Goal: Task Accomplishment & Management: Complete application form

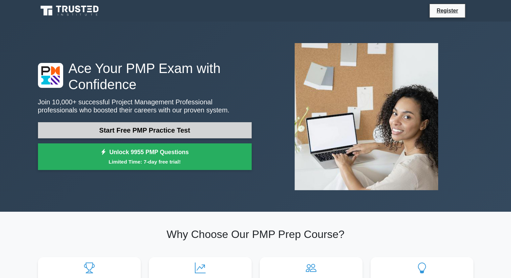
click at [148, 133] on link "Start Free PMP Practice Test" at bounding box center [145, 130] width 214 height 16
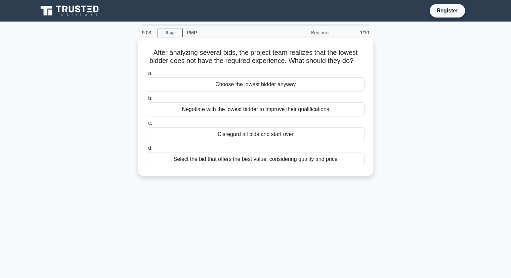
click at [272, 141] on div "Disregard all bids and start over" at bounding box center [256, 134] width 218 height 14
click at [147, 125] on input "c. Disregard all bids and start over" at bounding box center [147, 123] width 0 height 4
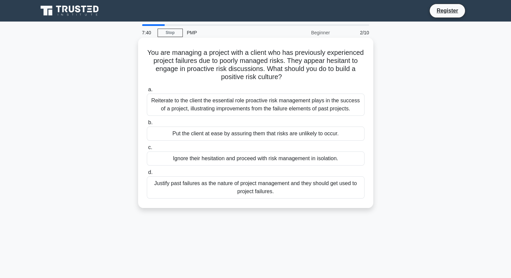
click at [268, 107] on div "Reiterate to the client the essential role proactive risk management plays in t…" at bounding box center [256, 104] width 218 height 22
click at [147, 92] on input "a. Reiterate to the client the essential role proactive risk management plays i…" at bounding box center [147, 89] width 0 height 4
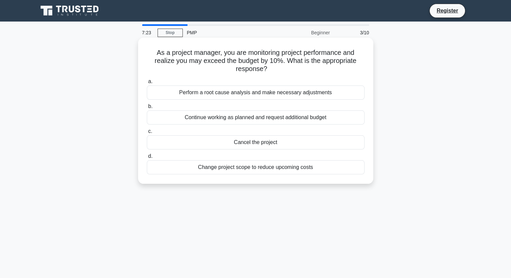
click at [248, 93] on div "Perform a root cause analysis and make necessary adjustments" at bounding box center [256, 92] width 218 height 14
click at [147, 84] on input "a. Perform a root cause analysis and make necessary adjustments" at bounding box center [147, 81] width 0 height 4
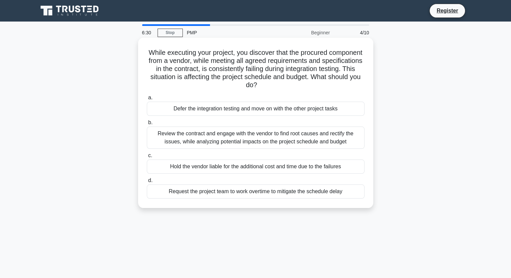
click at [280, 138] on div "Review the contract and engage with the vendor to find root causes and rectify …" at bounding box center [256, 137] width 218 height 22
click at [147, 125] on input "b. Review the contract and engage with the vendor to find root causes and recti…" at bounding box center [147, 122] width 0 height 4
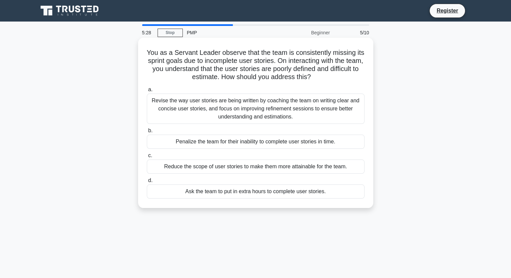
click at [247, 118] on div "Revise the way user stories are being written by coaching the team on writing c…" at bounding box center [256, 108] width 218 height 30
click at [147, 92] on input "a. Revise the way user stories are being written by coaching the team on writin…" at bounding box center [147, 89] width 0 height 4
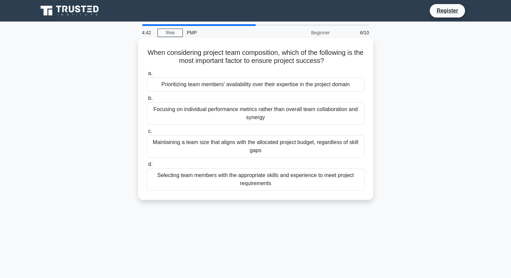
click at [273, 181] on div "Selecting team members with the appropriate skills and experience to meet proje…" at bounding box center [256, 179] width 218 height 22
click at [147, 166] on input "d. Selecting team members with the appropriate skills and experience to meet pr…" at bounding box center [147, 164] width 0 height 4
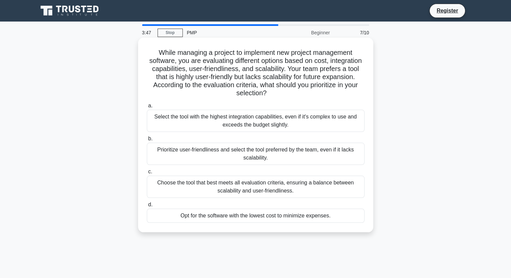
click at [275, 189] on div "Choose the tool that best meets all evaluation criteria, ensuring a balance bet…" at bounding box center [256, 187] width 218 height 22
click at [147, 174] on input "c. Choose the tool that best meets all evaluation criteria, ensuring a balance …" at bounding box center [147, 171] width 0 height 4
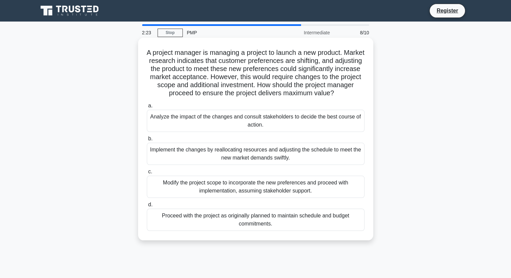
click at [227, 151] on div "Implement the changes by reallocating resources and adjusting the schedule to m…" at bounding box center [256, 154] width 218 height 22
click at [147, 141] on input "b. Implement the changes by reallocating resources and adjusting the schedule t…" at bounding box center [147, 139] width 0 height 4
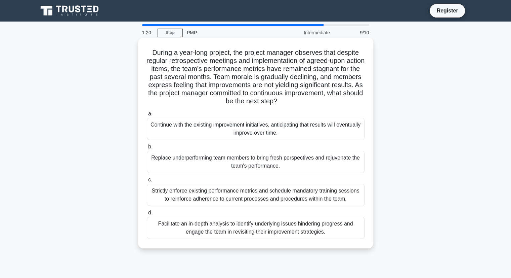
click at [255, 225] on div "Facilitate an in-depth analysis to identify underlying issues hindering progres…" at bounding box center [256, 228] width 218 height 22
click at [147, 215] on input "d. Facilitate an in-depth analysis to identify underlying issues hindering prog…" at bounding box center [147, 212] width 0 height 4
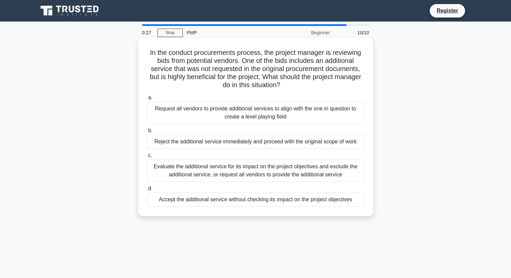
click at [244, 169] on div "Evaluate the additional service for its impact on the project objectives and ex…" at bounding box center [256, 170] width 218 height 22
click at [147, 158] on input "c. Evaluate the additional service for its impact on the project objectives and…" at bounding box center [147, 155] width 0 height 4
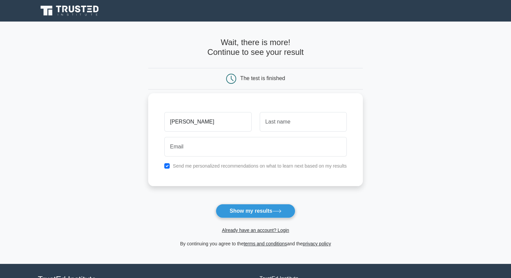
type input "[PERSON_NAME]"
click at [288, 120] on input "text" at bounding box center [303, 122] width 87 height 20
type input "[PERSON_NAME]"
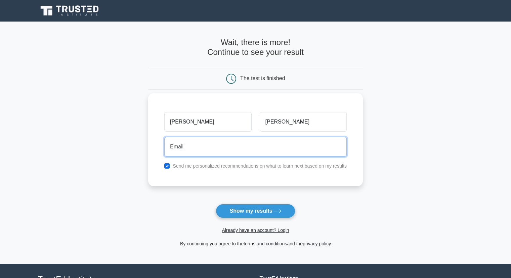
click at [190, 146] on input "email" at bounding box center [255, 147] width 183 height 20
type input "[EMAIL_ADDRESS][DOMAIN_NAME]"
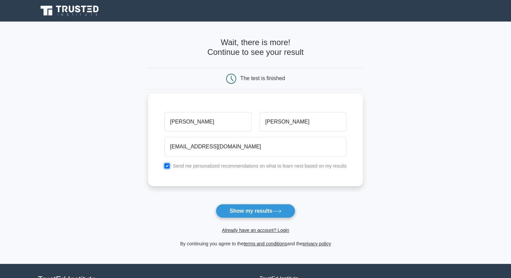
click at [167, 166] on input "checkbox" at bounding box center [166, 165] width 5 height 5
checkbox input "false"
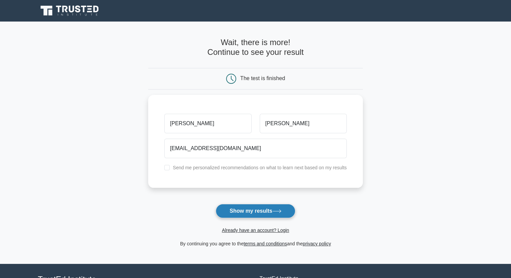
click at [253, 210] on button "Show my results" at bounding box center [255, 211] width 79 height 14
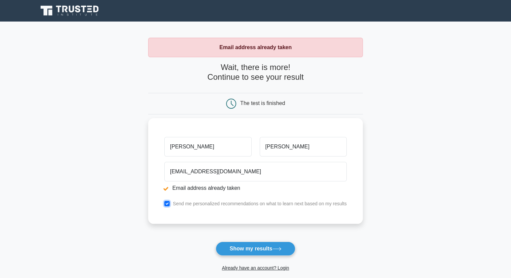
click at [166, 201] on input "checkbox" at bounding box center [166, 203] width 5 height 5
checkbox input "false"
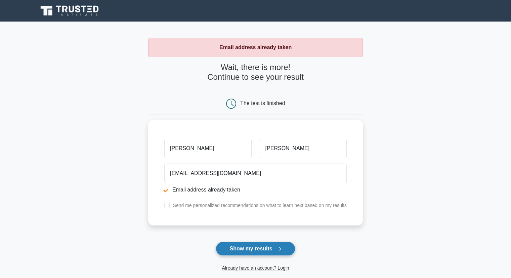
click at [259, 248] on button "Show my results" at bounding box center [255, 248] width 79 height 14
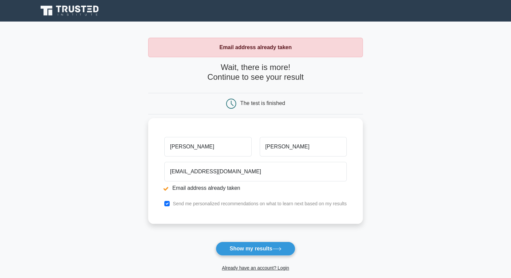
click at [213, 145] on input "[PERSON_NAME]" at bounding box center [207, 147] width 87 height 20
click at [331, 147] on input "[PERSON_NAME]" at bounding box center [303, 147] width 87 height 20
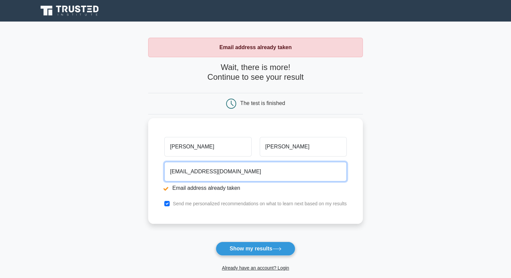
click at [268, 177] on input "[EMAIL_ADDRESS][DOMAIN_NAME]" at bounding box center [255, 172] width 183 height 20
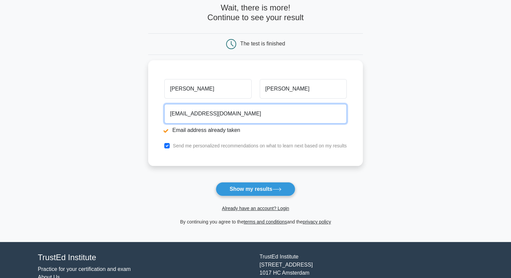
scroll to position [98, 0]
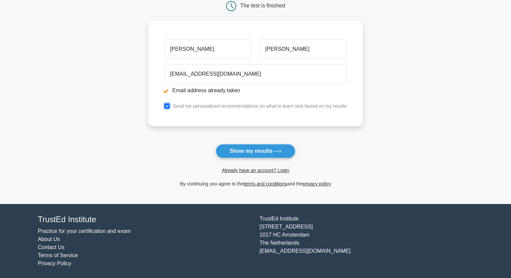
click at [168, 107] on input "checkbox" at bounding box center [166, 105] width 5 height 5
checkbox input "false"
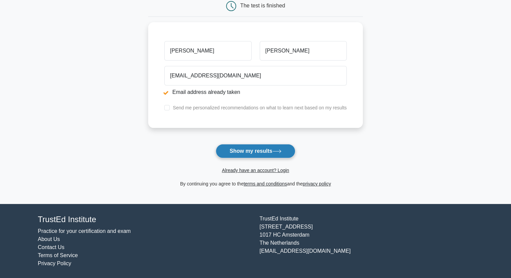
click at [254, 153] on button "Show my results" at bounding box center [255, 151] width 79 height 14
